Goal: Information Seeking & Learning: Learn about a topic

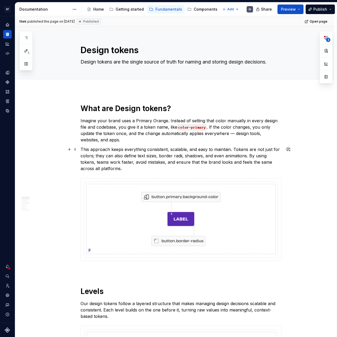
click at [197, 11] on div "Components" at bounding box center [206, 9] width 24 height 5
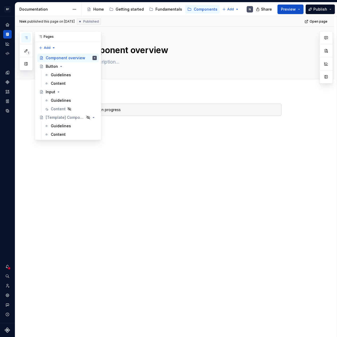
click at [28, 40] on icon "button" at bounding box center [26, 38] width 4 height 4
click at [63, 102] on div "Guidelines" at bounding box center [61, 100] width 20 height 5
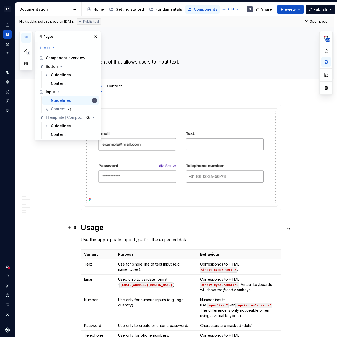
click at [188, 224] on h1 "Usage" at bounding box center [181, 228] width 201 height 10
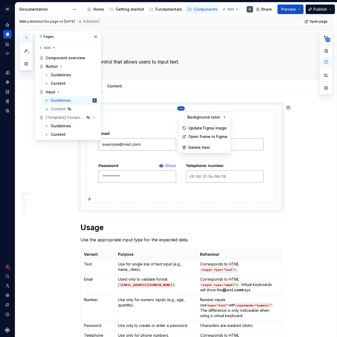
click at [183, 108] on html "BF Flex N Design system data Documentation Accessibility guide for tree Page tr…" at bounding box center [168, 168] width 337 height 337
click at [200, 127] on div "Update Figma image" at bounding box center [207, 127] width 39 height 5
click at [160, 62] on textarea "A form control that allows users to input text." at bounding box center [179, 62] width 201 height 9
click at [95, 37] on button "button" at bounding box center [95, 36] width 7 height 7
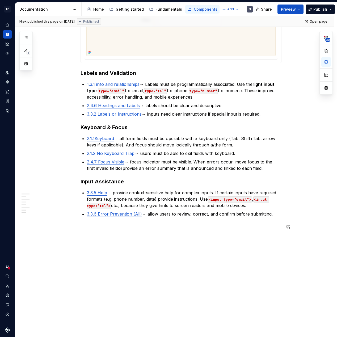
scroll to position [1487, 0]
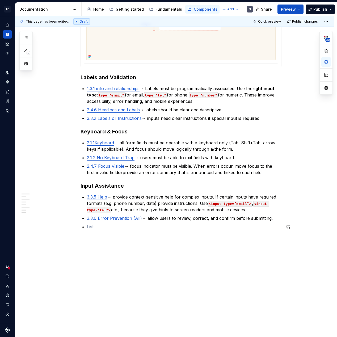
scroll to position [1472, 0]
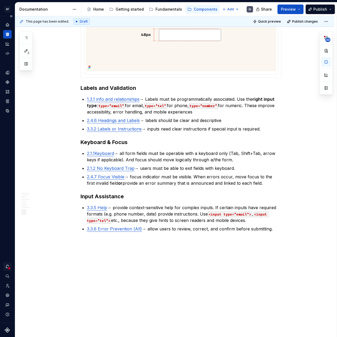
click at [10, 265] on div "Notifications" at bounding box center [7, 266] width 9 height 9
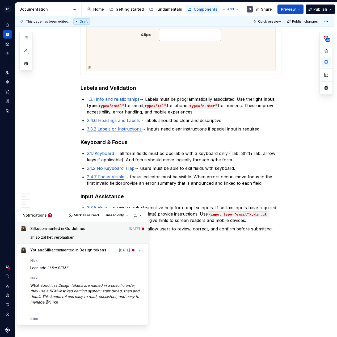
click at [89, 240] on p "ah so zal het verplaatsen" at bounding box center [87, 237] width 114 height 6
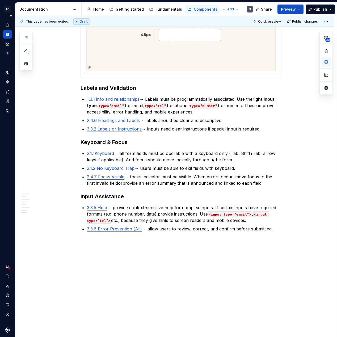
click at [8, 267] on div at bounding box center [8, 268] width 3 height 3
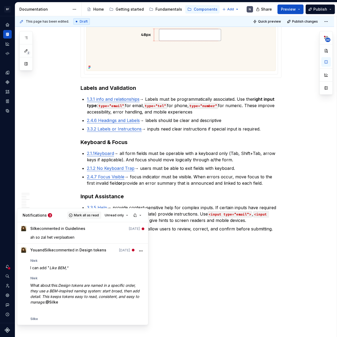
click at [93, 216] on span "Mark all as read" at bounding box center [86, 215] width 25 height 4
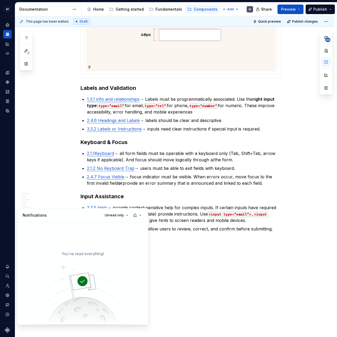
click at [181, 249] on html "BF Flex N Design system data Documentation Accessibility guide for tree Page tr…" at bounding box center [168, 168] width 337 height 337
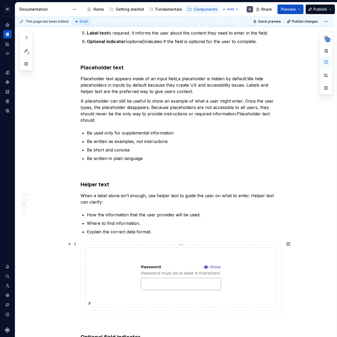
scroll to position [867, 0]
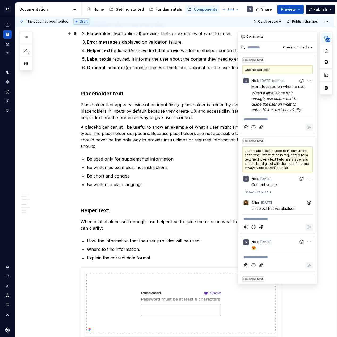
click at [329, 36] on button "30" at bounding box center [326, 38] width 10 height 10
click at [311, 46] on button "Open comments" at bounding box center [298, 47] width 34 height 7
click at [311, 46] on div "**********" at bounding box center [285, 157] width 95 height 253
click at [173, 196] on p at bounding box center [181, 197] width 201 height 6
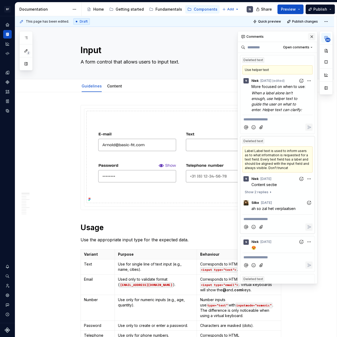
scroll to position [0, 0]
click at [312, 34] on button "button" at bounding box center [311, 36] width 7 height 7
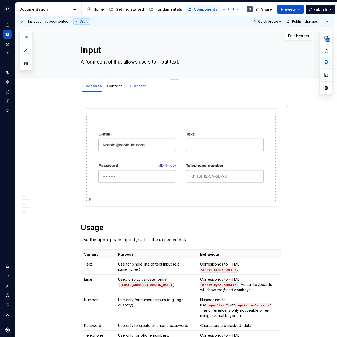
type textarea "*"
